Goal: Information Seeking & Learning: Learn about a topic

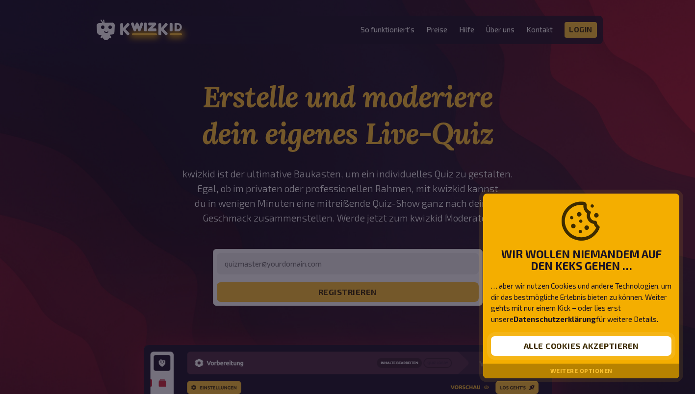
click at [603, 343] on button "Alle Cookies akzeptieren" at bounding box center [581, 346] width 181 height 20
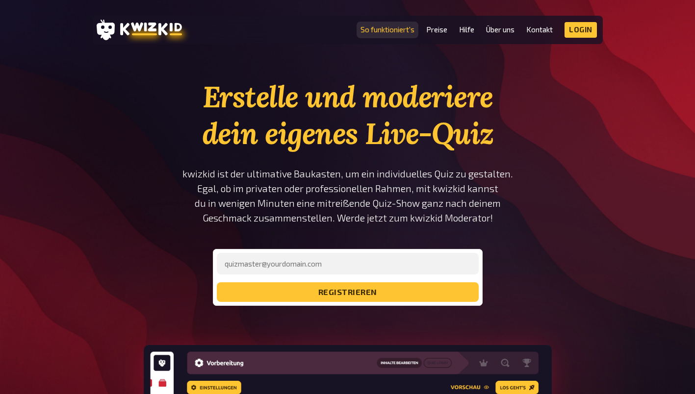
click at [395, 31] on link "So funktioniert's" at bounding box center [388, 30] width 54 height 8
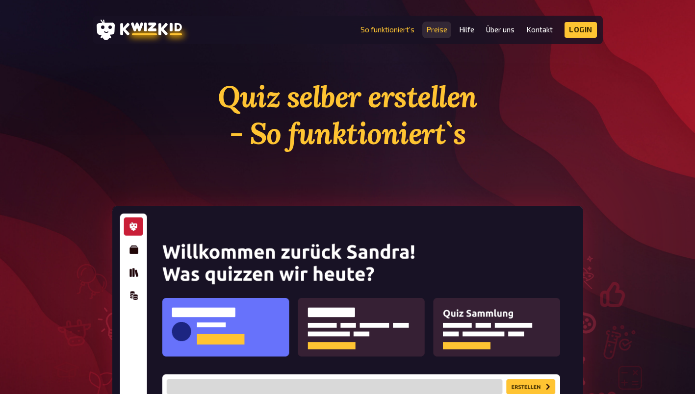
click at [442, 27] on link "Preise" at bounding box center [436, 30] width 21 height 8
